Goal: Task Accomplishment & Management: Use online tool/utility

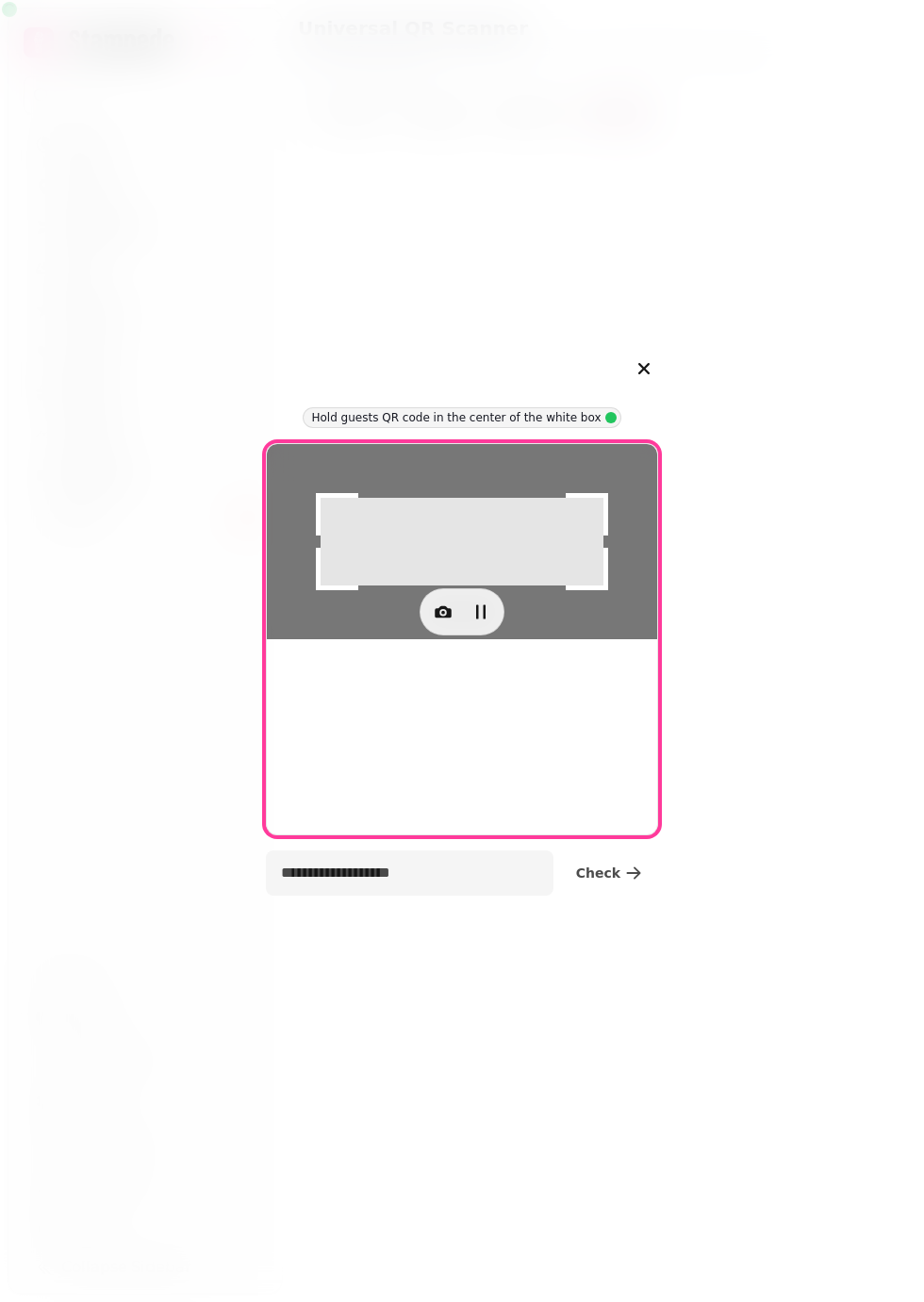
click at [548, 640] on div at bounding box center [462, 541] width 391 height 195
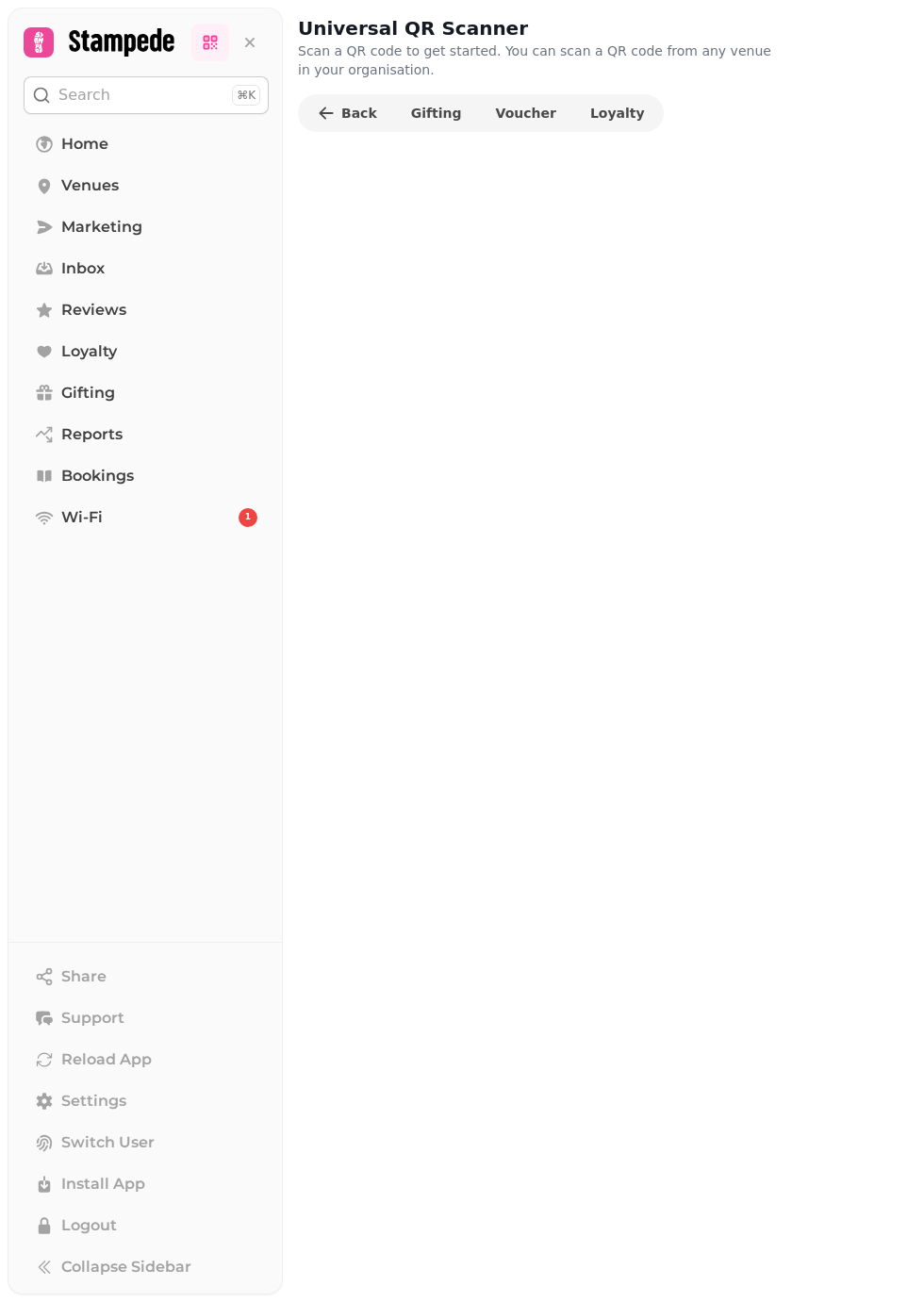
click at [590, 107] on span "Loyalty" at bounding box center [618, 114] width 55 height 13
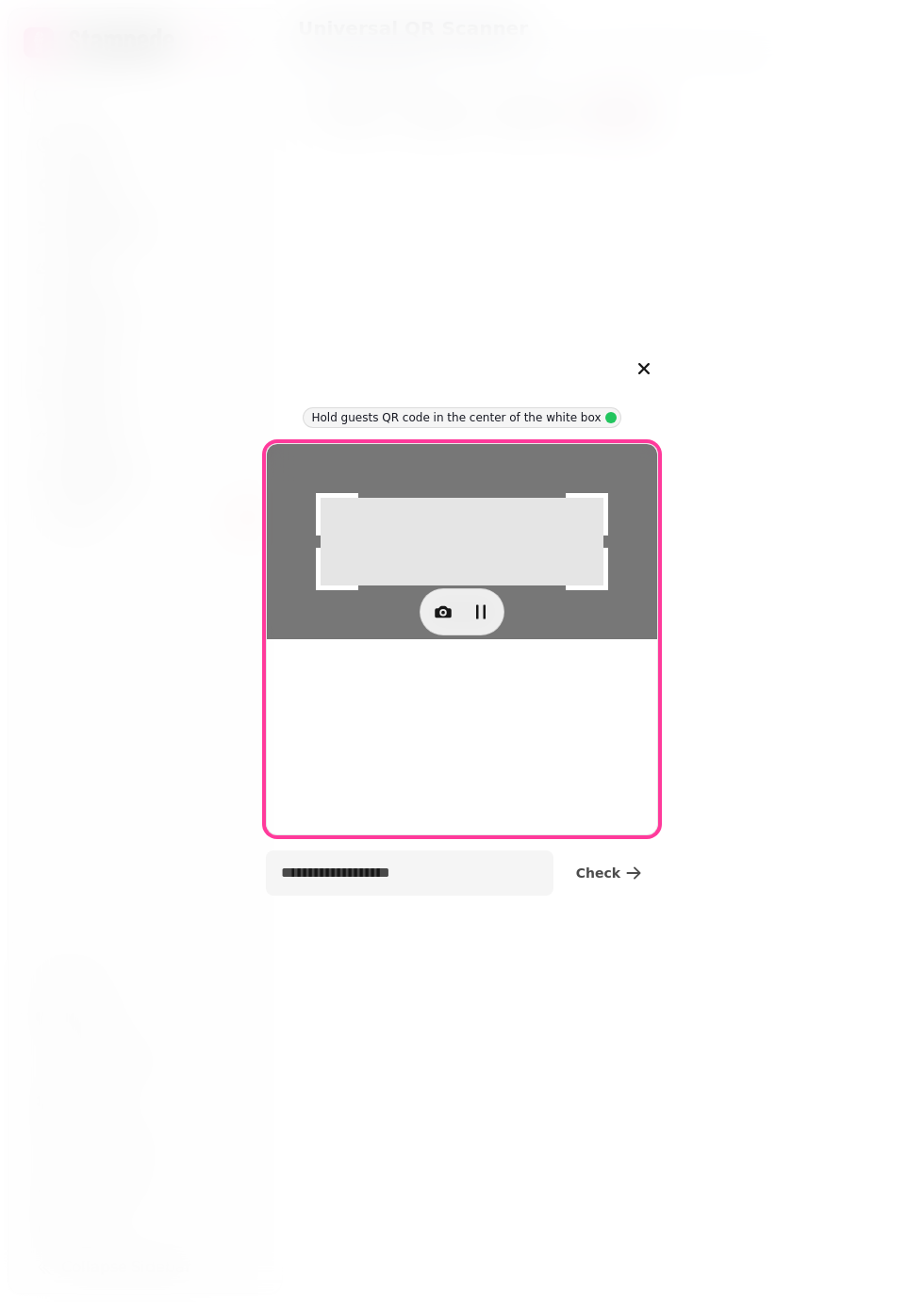
click at [442, 614] on icon "button" at bounding box center [443, 612] width 4 height 4
click at [316, 882] on span "camera 0, facing back" at bounding box center [355, 883] width 147 height 23
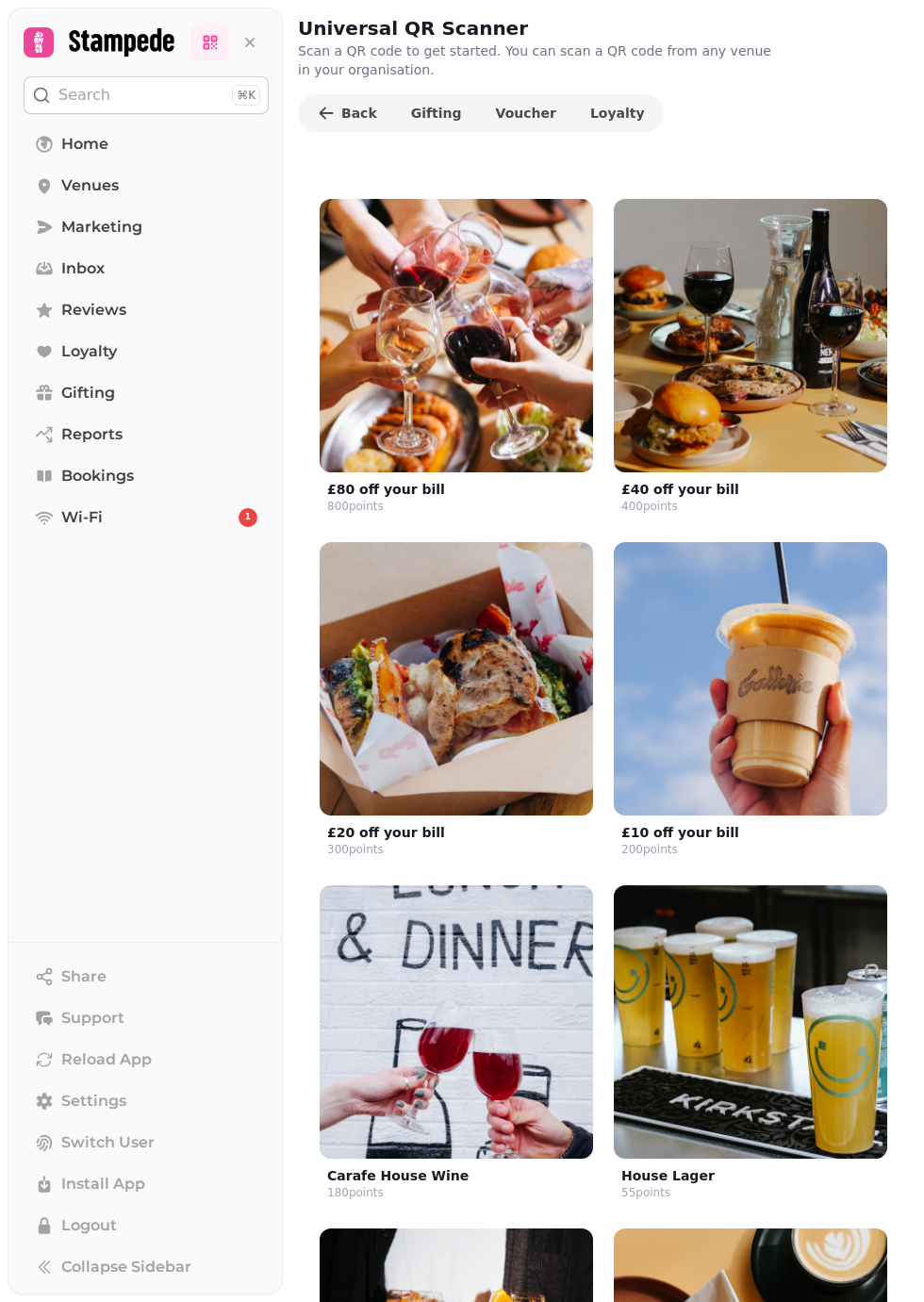
scroll to position [741, 0]
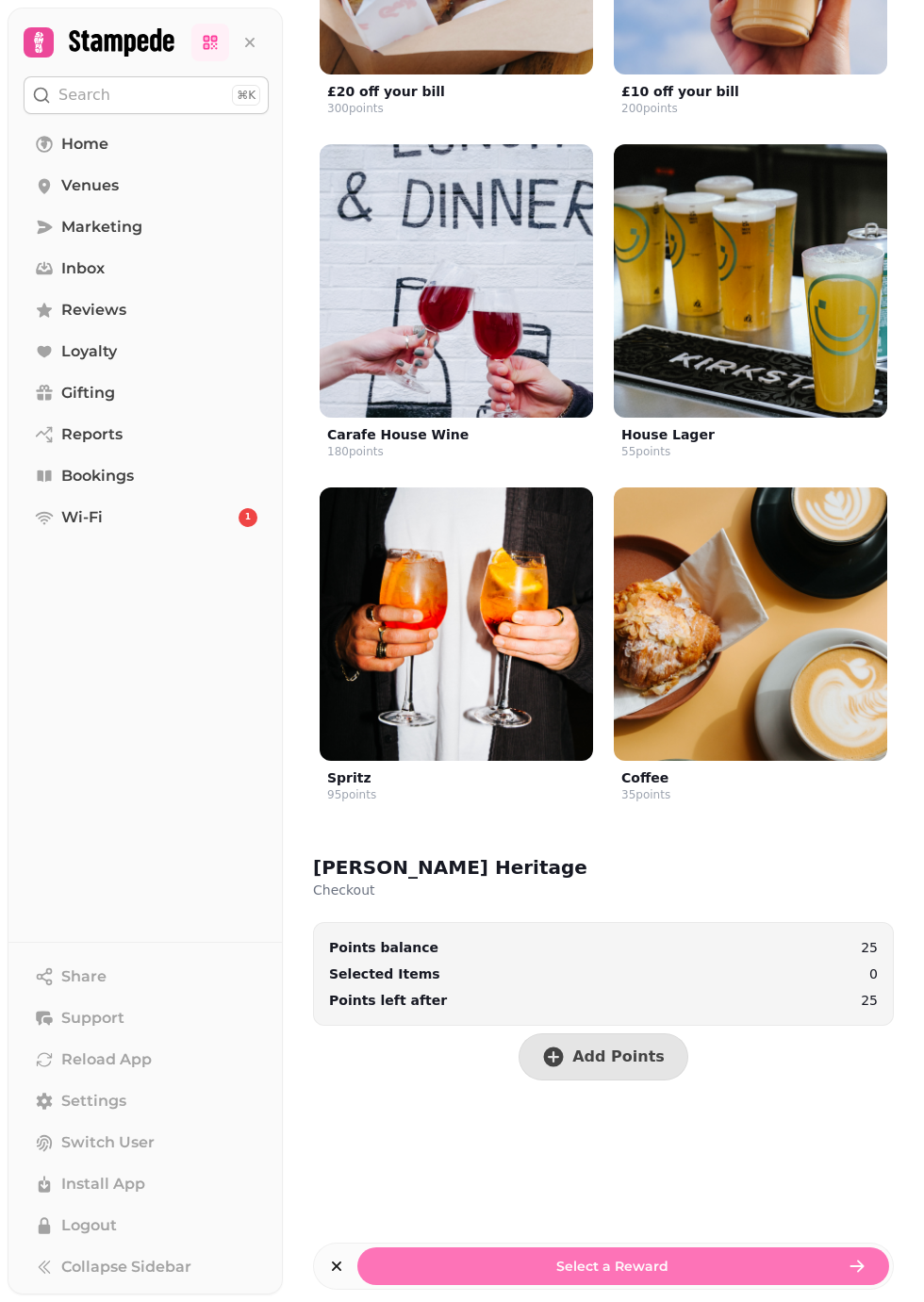
click at [615, 1055] on span "Add Points" at bounding box center [619, 1057] width 93 height 15
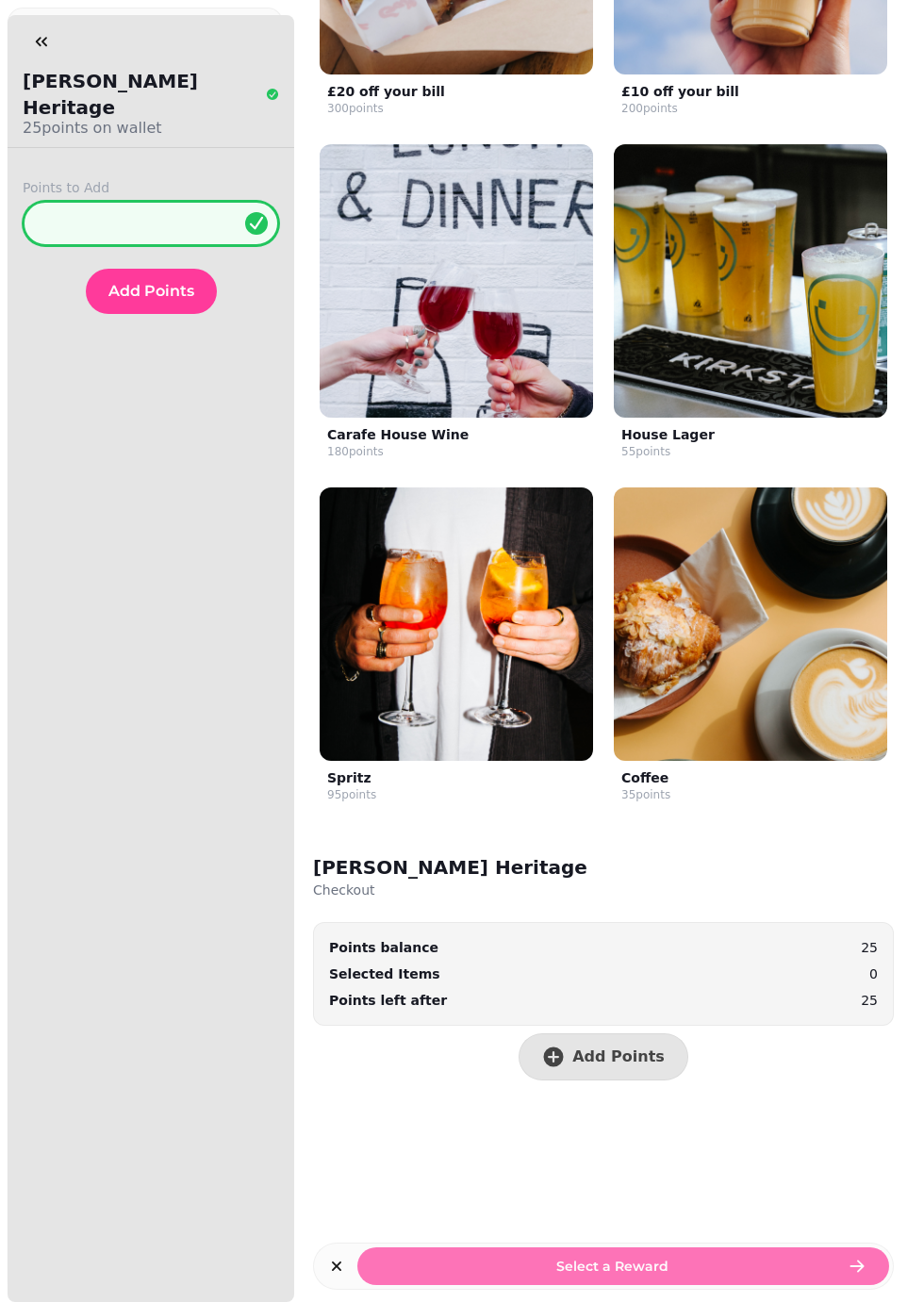
type input "**"
click at [170, 284] on span "Add Points" at bounding box center [151, 291] width 86 height 15
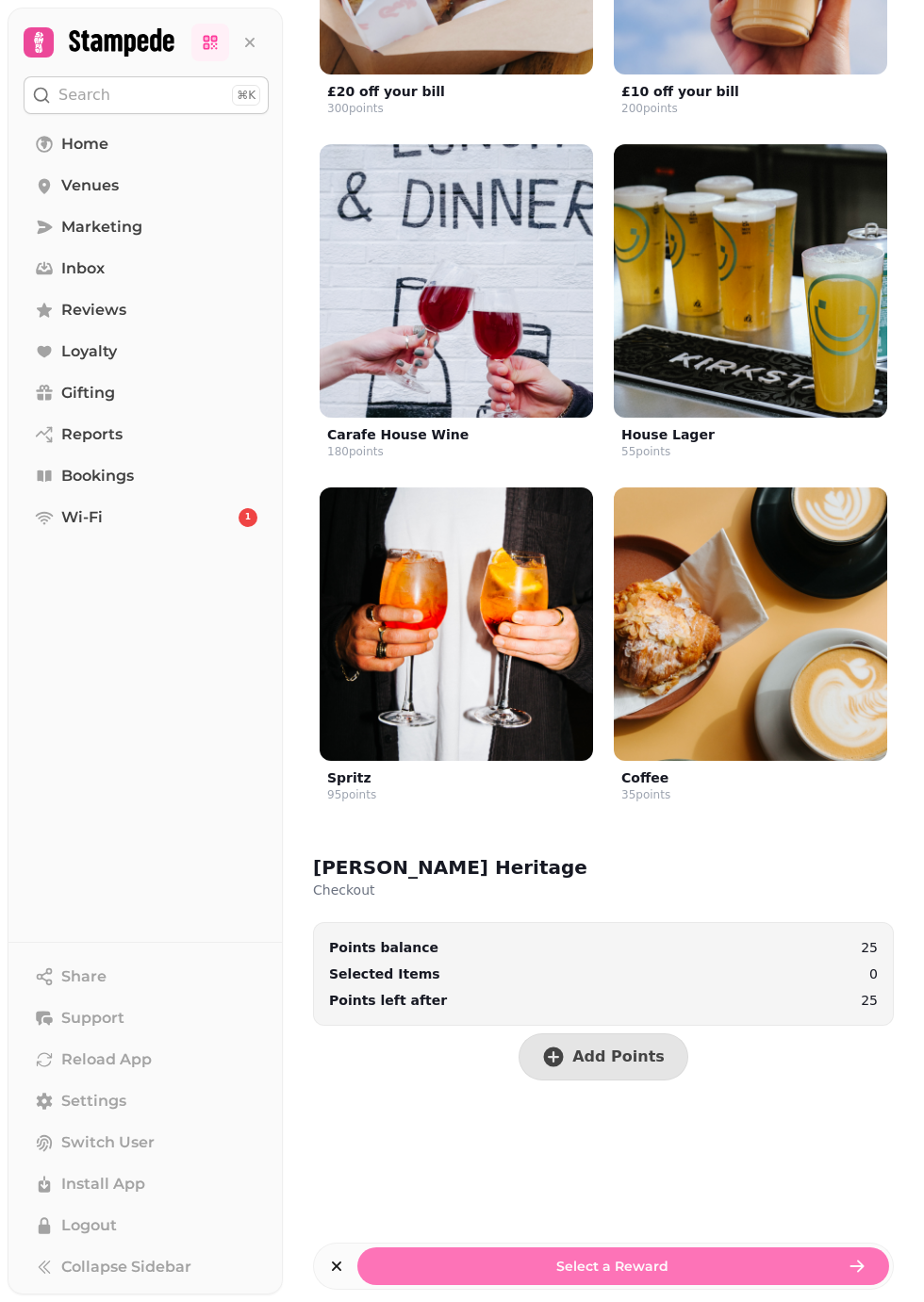
click at [78, 95] on p "Search" at bounding box center [84, 96] width 52 height 23
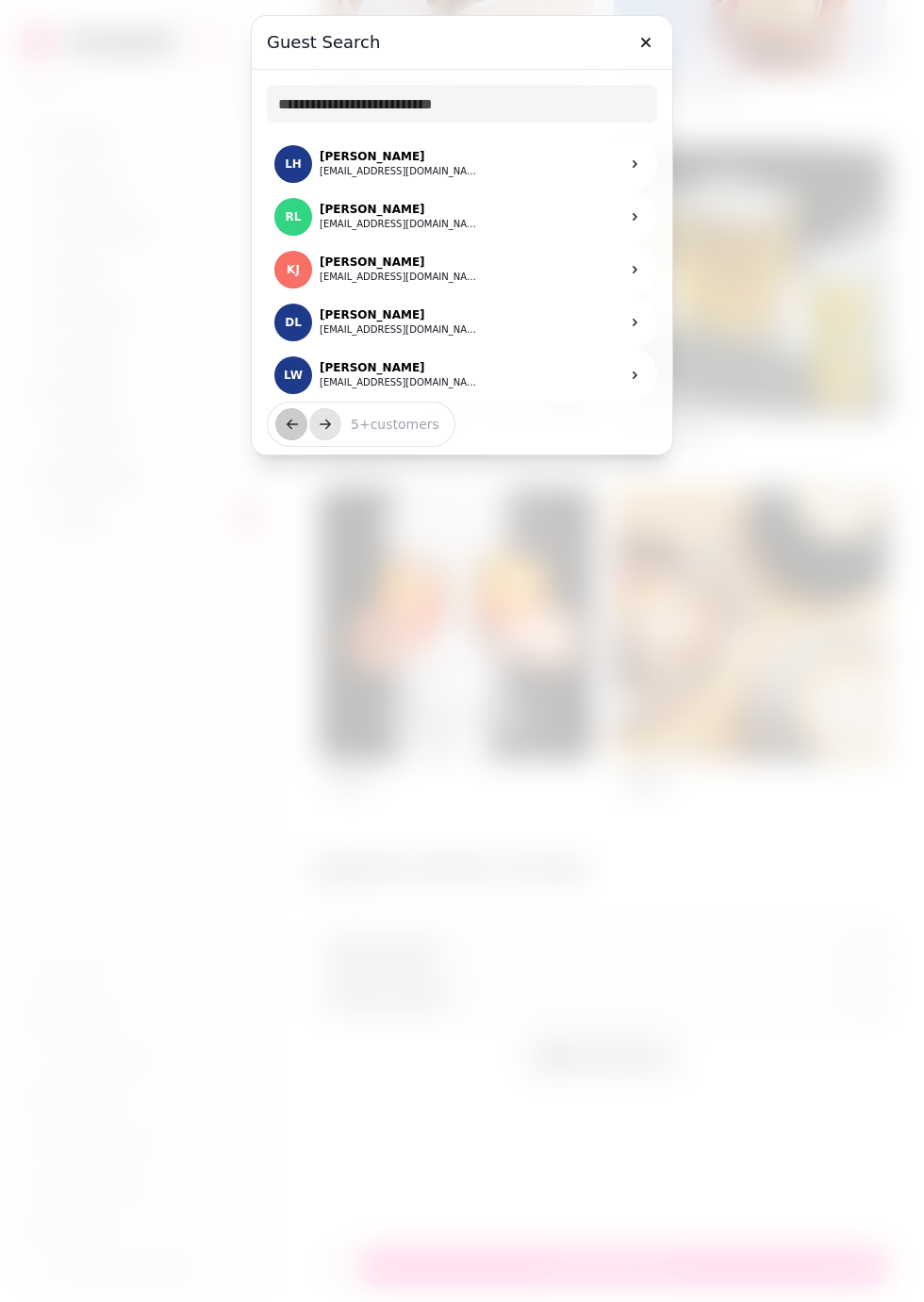
click at [460, 228] on link "RL Rory Lewis rorylewis.93@gmail.com" at bounding box center [462, 217] width 391 height 53
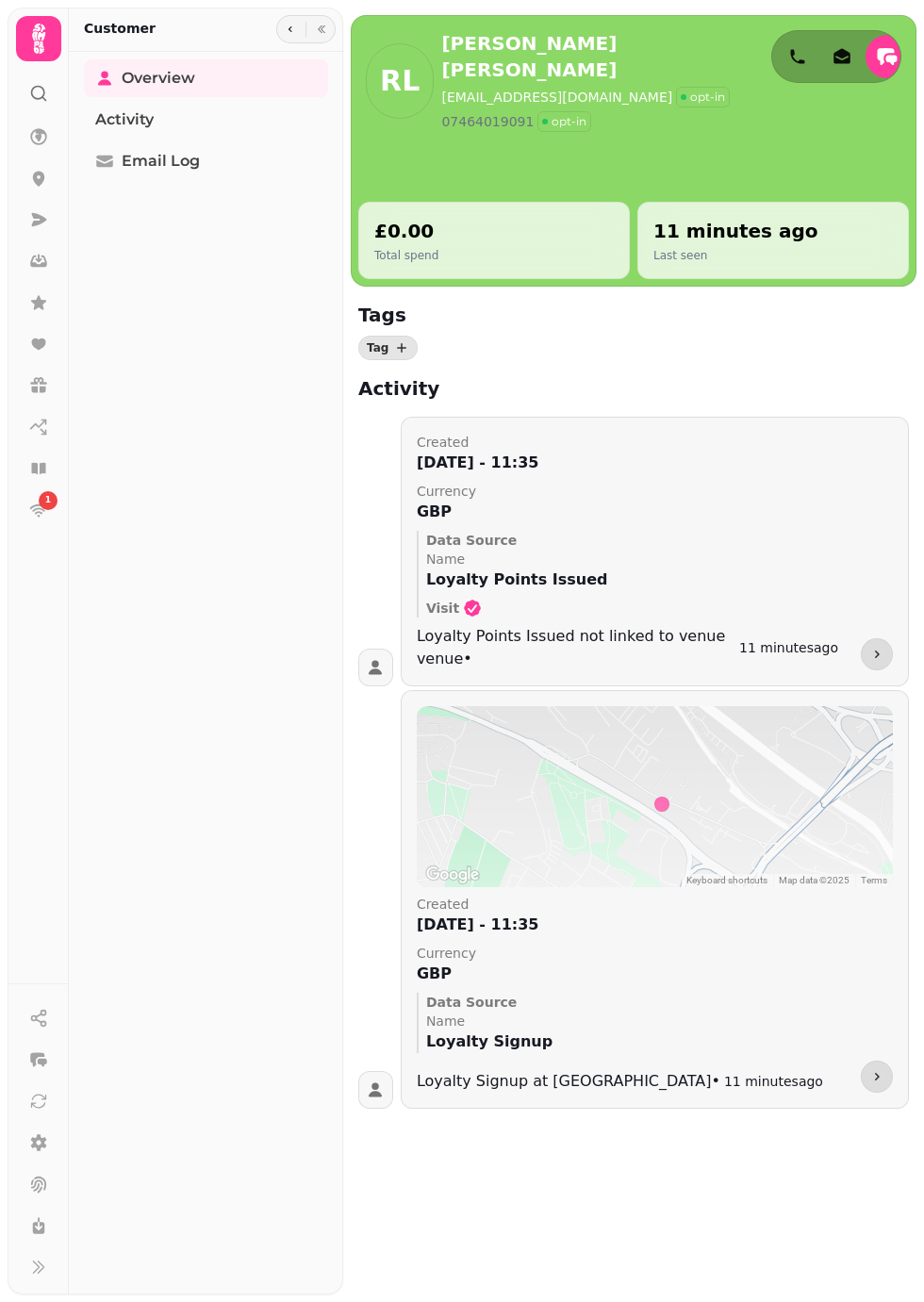
click at [877, 655] on icon "button" at bounding box center [877, 655] width 15 height 15
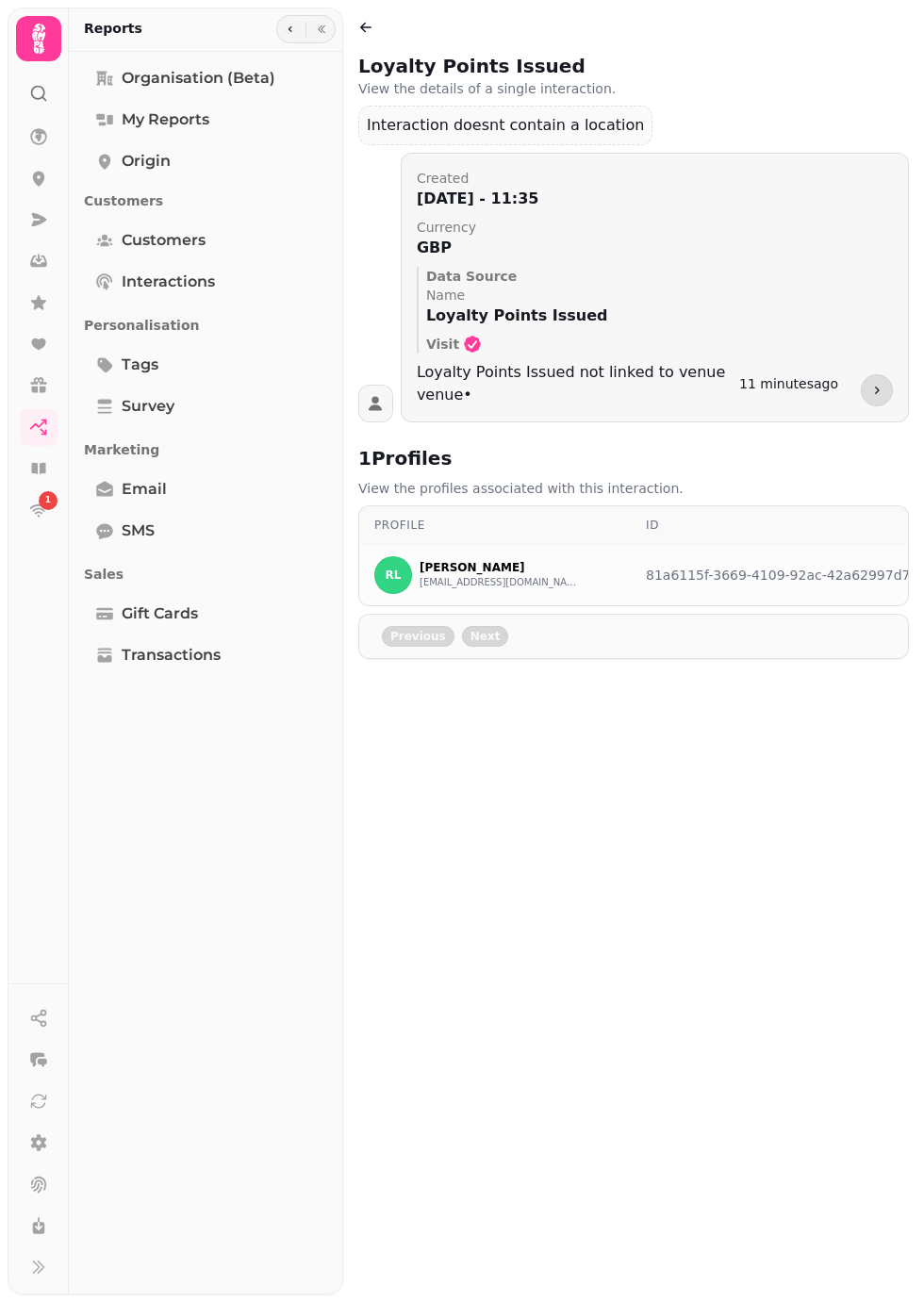
click at [707, 579] on div "81a6115f-3669-4109-92ac-42a62997d7f5" at bounding box center [784, 575] width 277 height 19
click at [548, 551] on td "RL Rory Lewis rorylewis.93@gmail.com" at bounding box center [495, 575] width 271 height 62
click at [458, 545] on td "RL Rory Lewis rorylewis.93@gmail.com" at bounding box center [495, 575] width 271 height 62
click at [426, 581] on button "rorylewis.93@gmail.com" at bounding box center [498, 583] width 160 height 15
click at [431, 585] on button "rorylewis.93@gmail.com" at bounding box center [498, 583] width 160 height 15
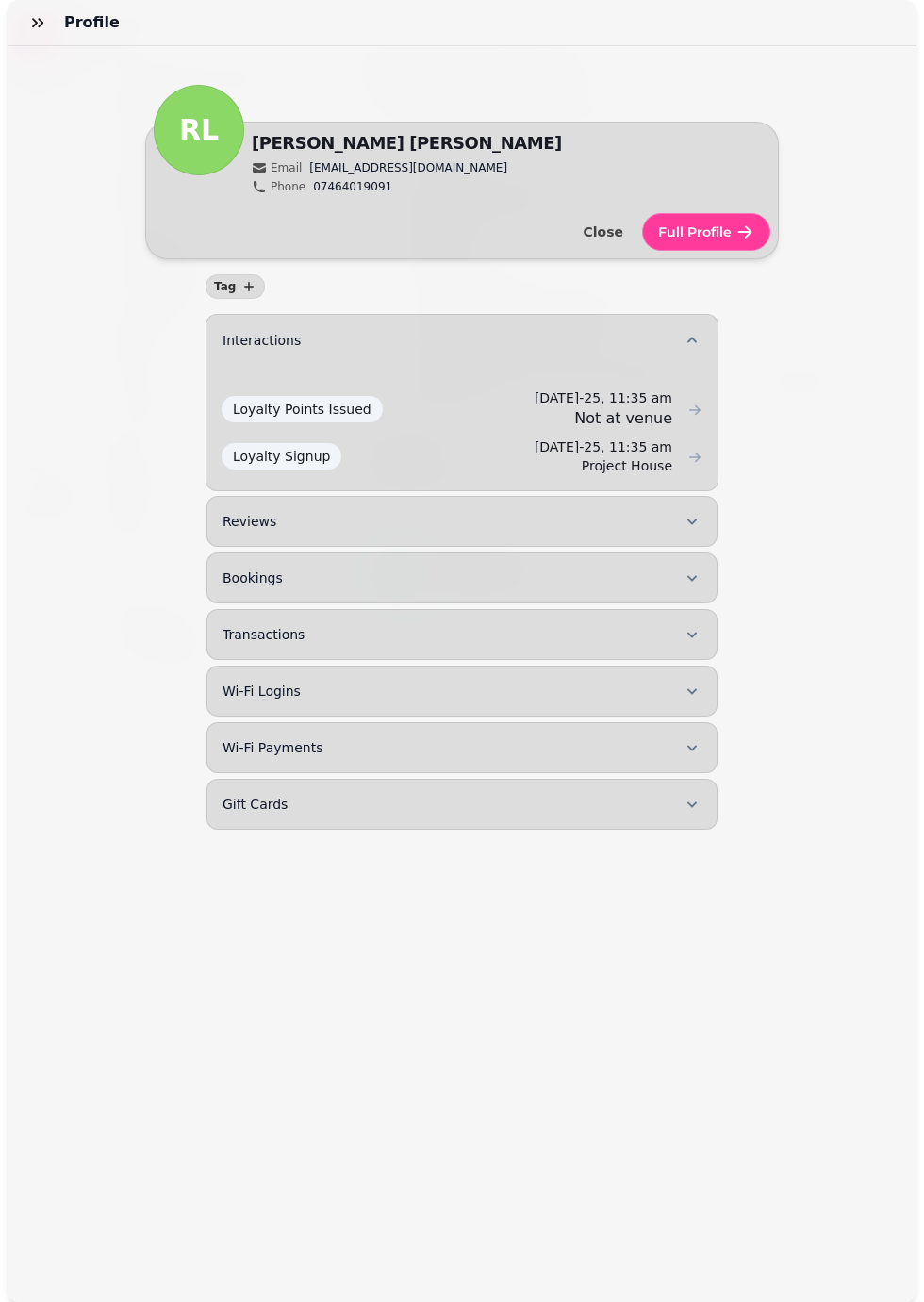
click at [346, 414] on span "Loyalty Points Issued" at bounding box center [302, 410] width 161 height 26
click at [300, 413] on span "Loyalty Points Issued" at bounding box center [302, 410] width 161 height 26
click at [38, 23] on icon "button" at bounding box center [38, 23] width 19 height 19
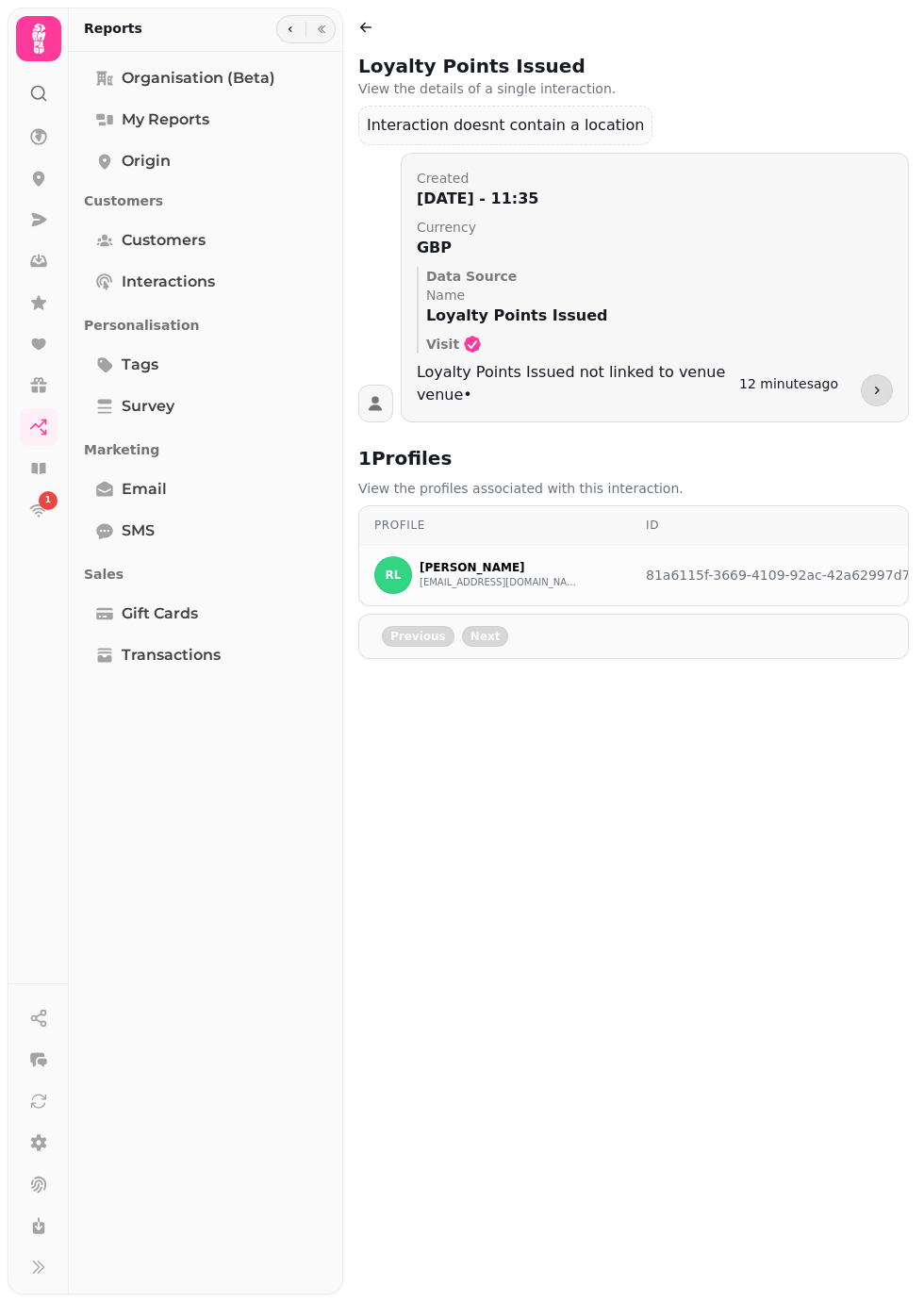
click at [125, 238] on span "Customers" at bounding box center [164, 240] width 84 height 23
select select "**"
